Goal: Browse casually: Explore the website without a specific task or goal

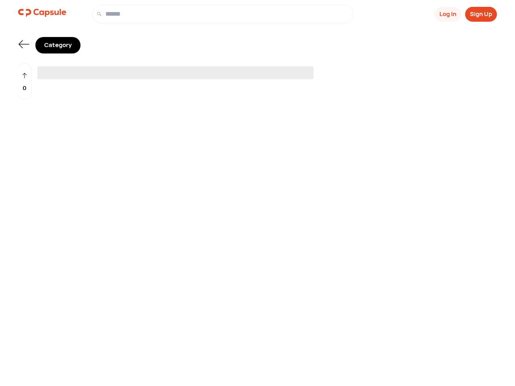
click at [257, 70] on span "‌" at bounding box center [175, 72] width 276 height 13
click at [447, 14] on button "Log In" at bounding box center [447, 14] width 27 height 15
click at [481, 14] on button "Sign Up" at bounding box center [481, 14] width 32 height 15
click at [24, 44] on icon at bounding box center [24, 44] width 10 height 8
click at [25, 81] on div "0" at bounding box center [24, 81] width 14 height 37
